Goal: Check status: Check status

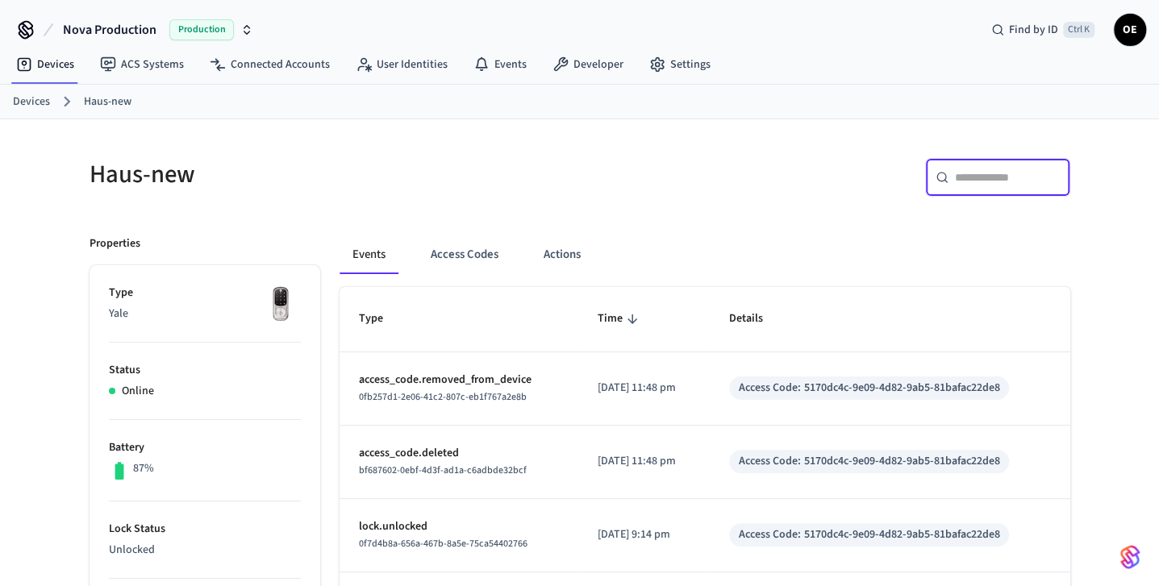
click at [985, 182] on input "text" at bounding box center [1007, 177] width 105 height 16
paste input "**********"
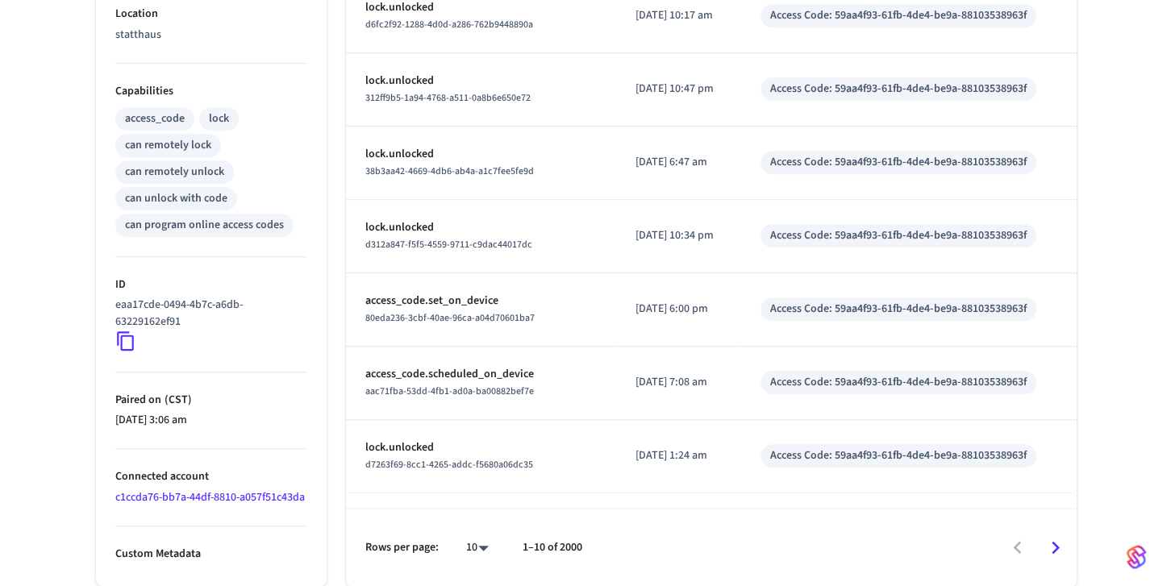
scroll to position [607, 0]
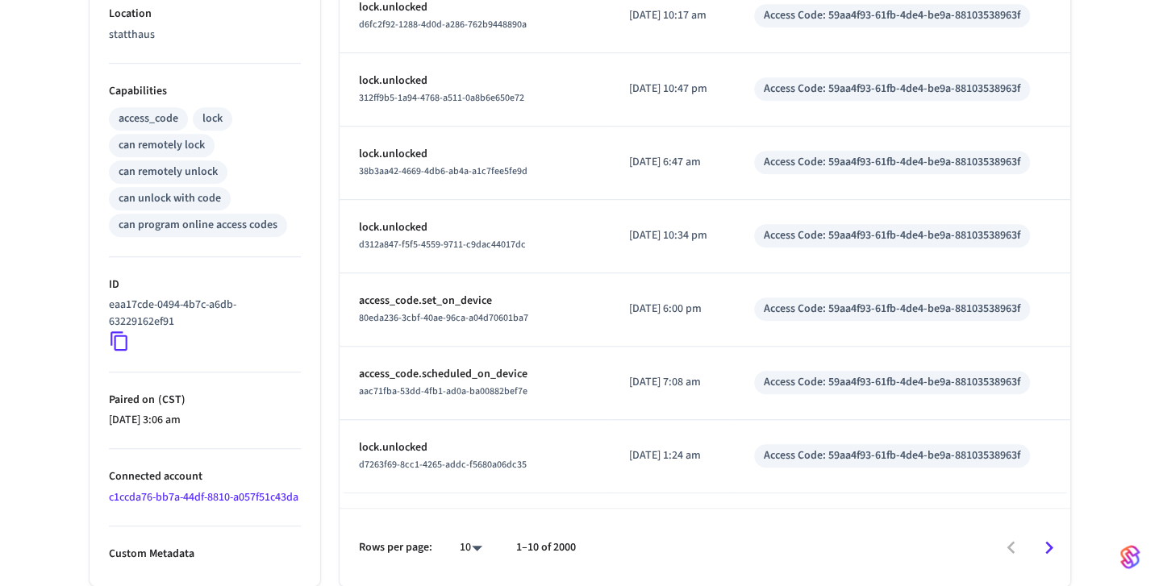
type input "**********"
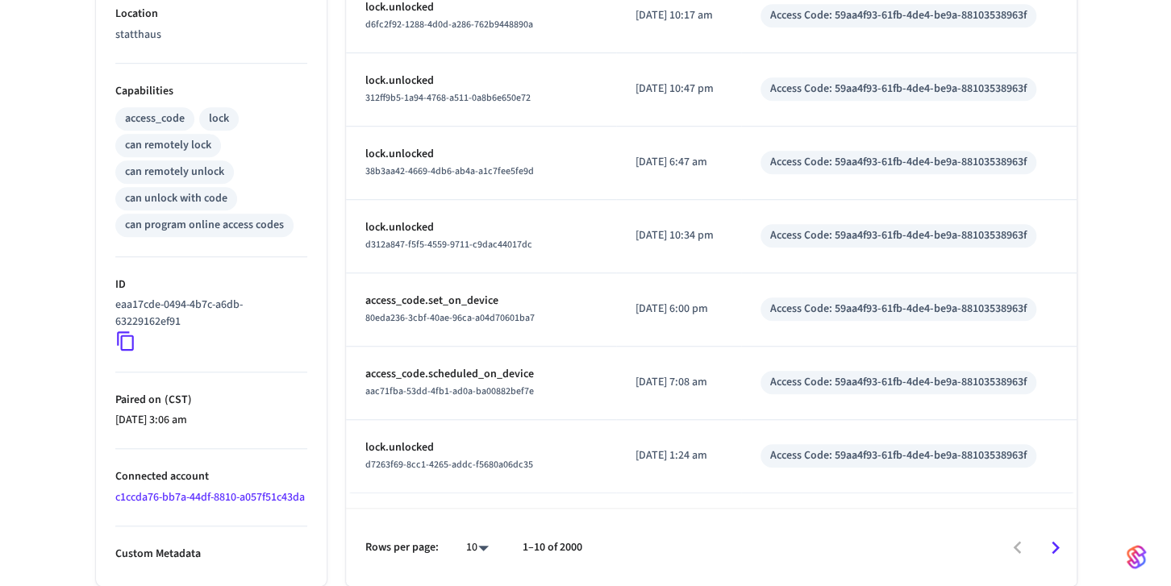
scroll to position [0, 0]
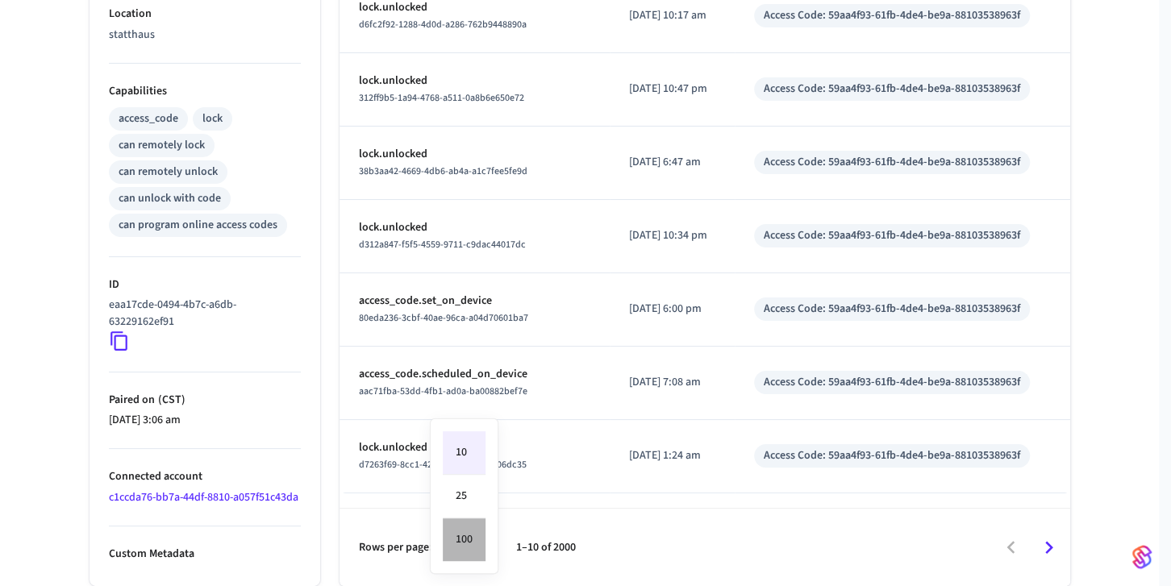
click at [485, 548] on li "100" at bounding box center [464, 540] width 43 height 43
type input "***"
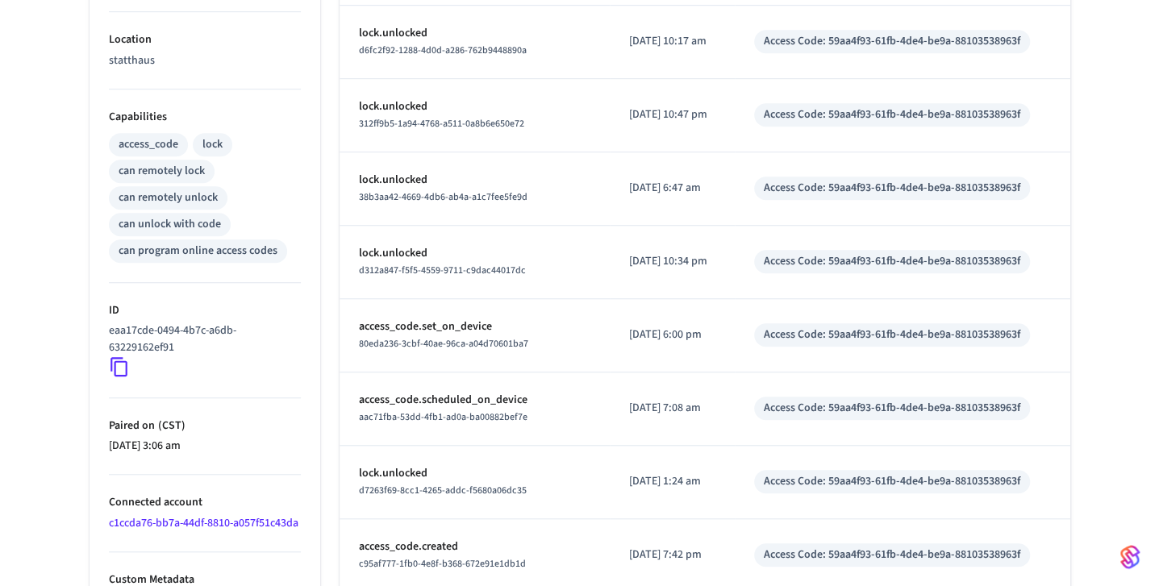
scroll to position [648, 0]
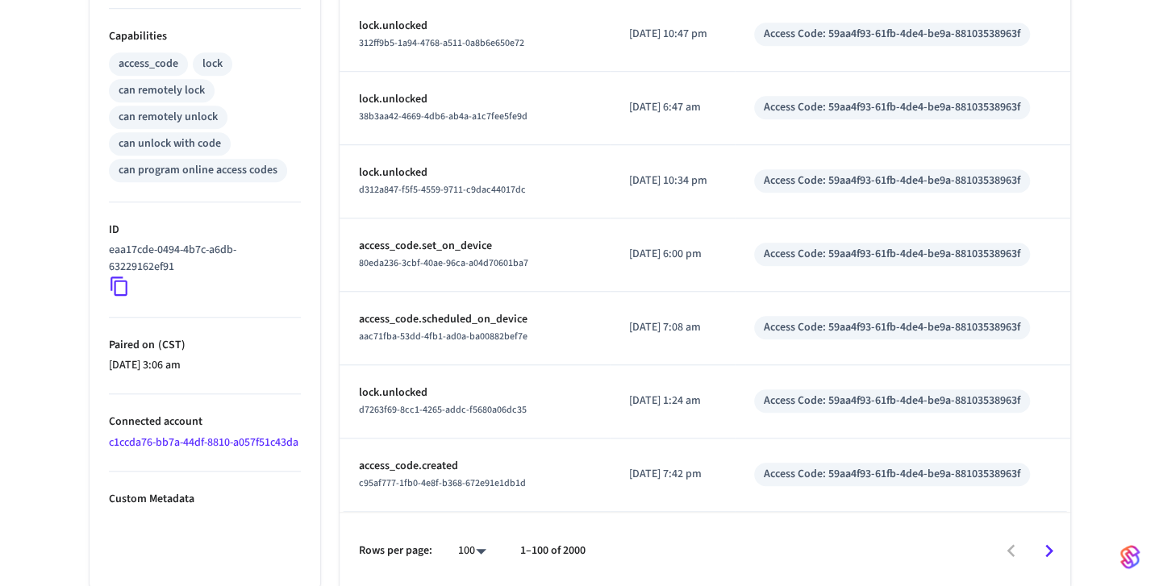
click at [669, 469] on p "[DATE] 7:42 pm" at bounding box center [672, 474] width 86 height 17
copy p "[DATE] 7:42 pm"
click at [654, 402] on p "[DATE] 1:24 am" at bounding box center [672, 401] width 86 height 17
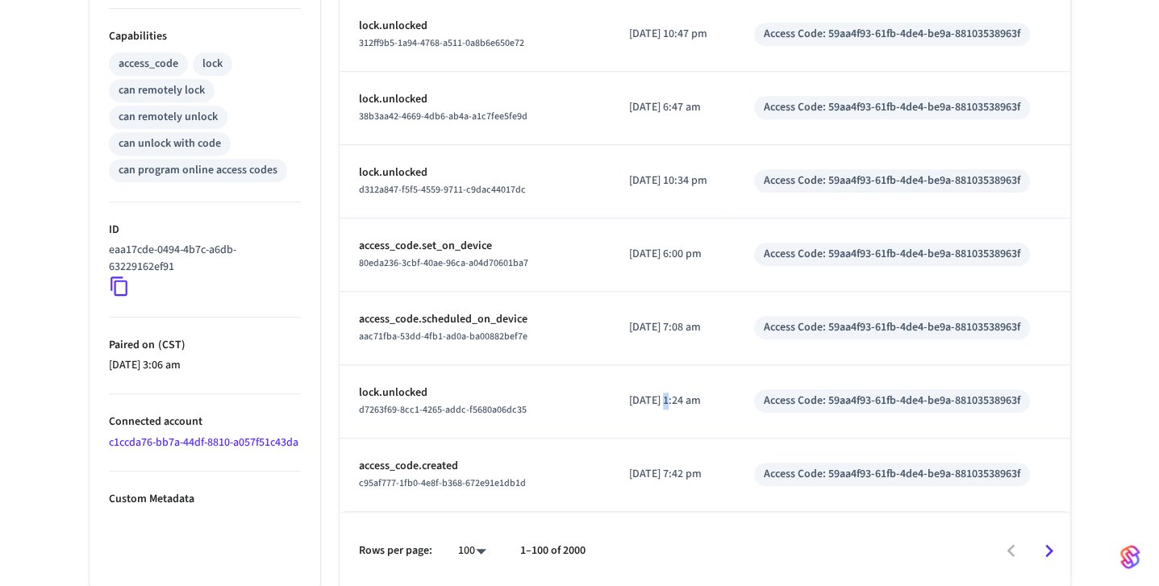
click at [654, 402] on p "[DATE] 1:24 am" at bounding box center [672, 401] width 86 height 17
copy p "[DATE] 1:24 am"
click at [663, 251] on p "[DATE] 6:00 pm" at bounding box center [672, 254] width 86 height 17
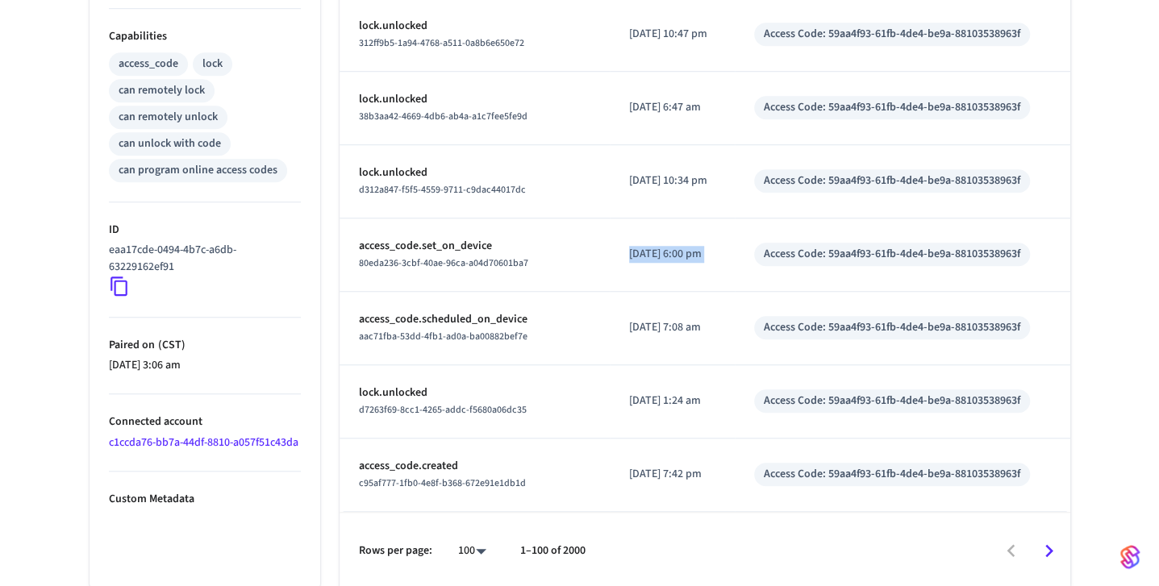
click at [663, 251] on p "[DATE] 6:00 pm" at bounding box center [672, 254] width 86 height 17
copy p "[DATE] 6:00 pm"
click at [460, 248] on p "access_code.set_on_device" at bounding box center [475, 246] width 232 height 17
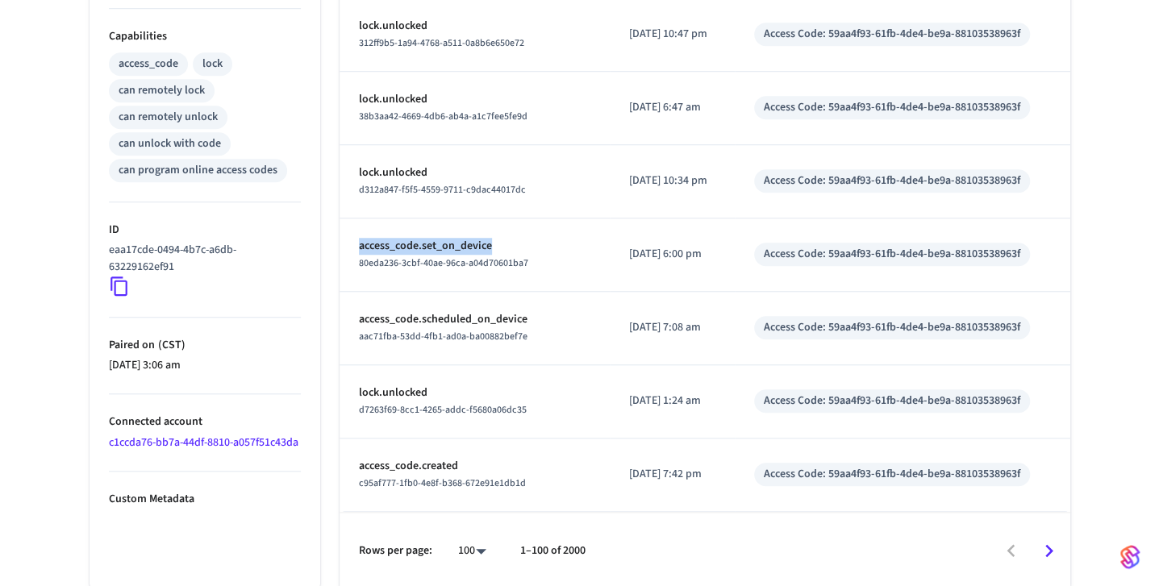
copy p "access_code.set_on_device"
click at [690, 251] on p "[DATE] 6:00 pm" at bounding box center [672, 254] width 86 height 17
copy p "[DATE] 6:00 pm"
